Goal: Task Accomplishment & Management: Use online tool/utility

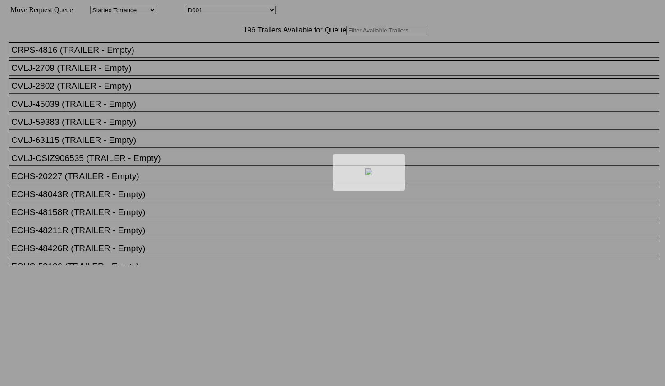
drag, startPoint x: 0, startPoint y: 0, endPoint x: 229, endPoint y: 51, distance: 234.2
click at [229, 51] on div at bounding box center [332, 193] width 665 height 386
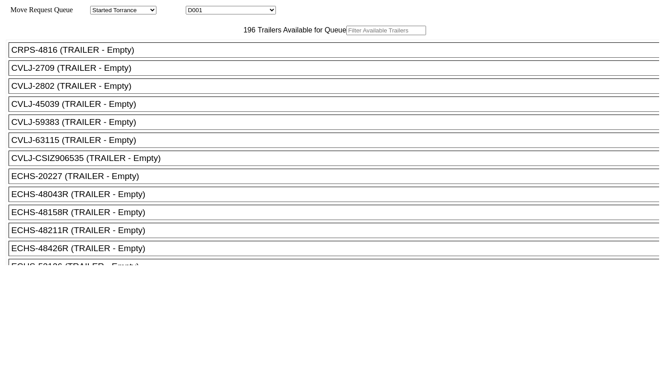
click at [346, 35] on input "text" at bounding box center [386, 30] width 80 height 9
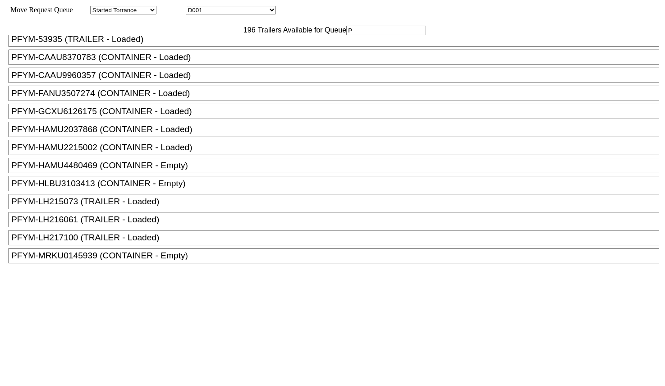
scroll to position [2537, 0]
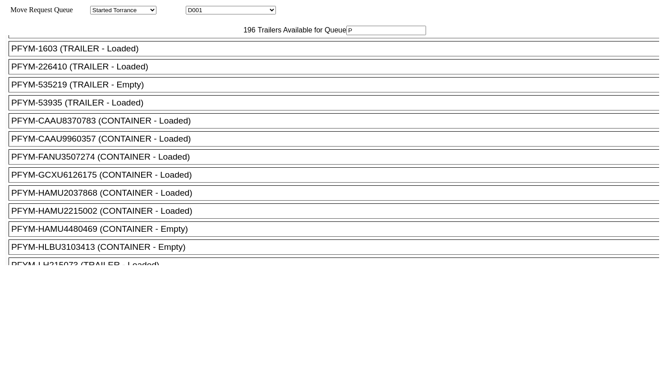
type input "P"
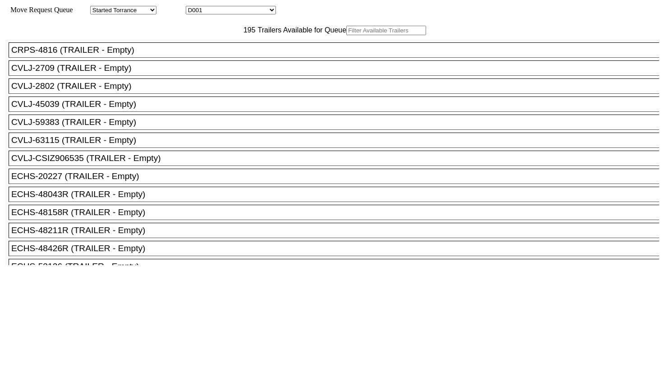
click at [346, 35] on input "text" at bounding box center [386, 30] width 80 height 9
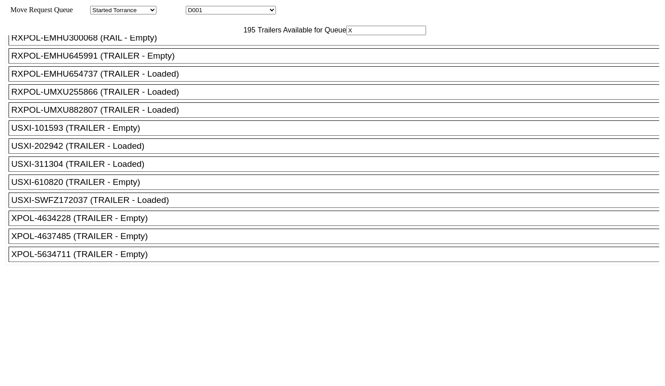
scroll to position [315, 0]
type input "X"
click at [174, 256] on div "XPOL-5634711 (TRAILER - Empty)" at bounding box center [338, 254] width 654 height 10
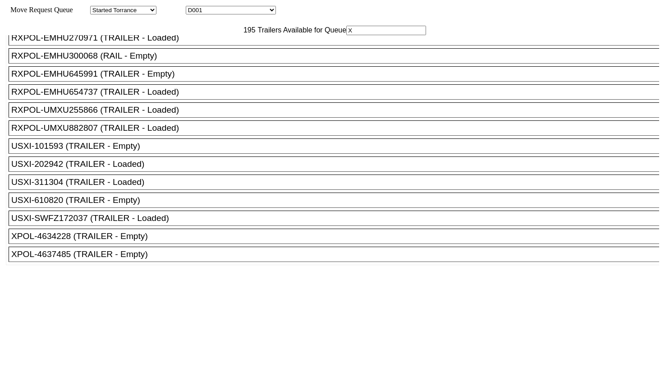
scroll to position [296, 0]
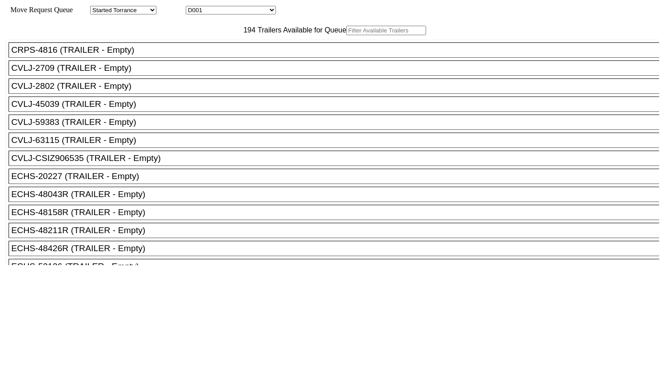
click at [346, 35] on input "text" at bounding box center [386, 30] width 80 height 9
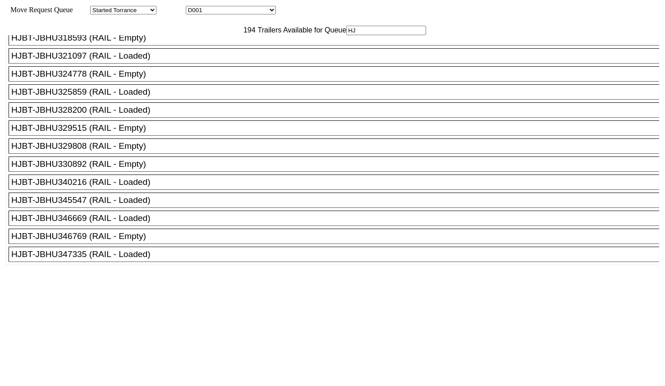
scroll to position [226, 0]
type input "HJ"
click at [194, 169] on div "HJBT-JBHU330892 (RAIL - Empty)" at bounding box center [338, 164] width 654 height 10
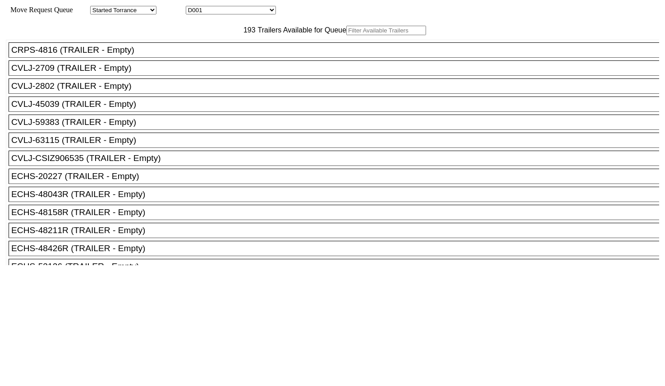
click at [346, 35] on input "text" at bounding box center [386, 30] width 80 height 9
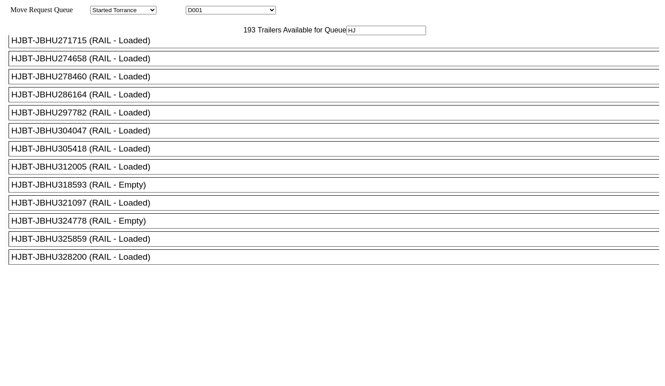
scroll to position [260, 0]
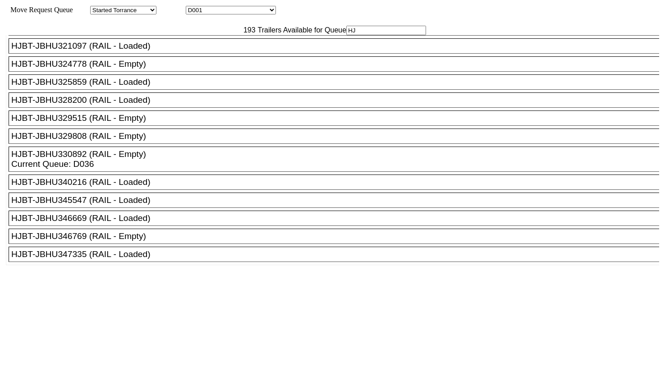
type input "HJ"
click at [117, 239] on div "HJBT-JBHU346769 (RAIL - Empty)" at bounding box center [338, 236] width 654 height 10
